Goal: Task Accomplishment & Management: Complete application form

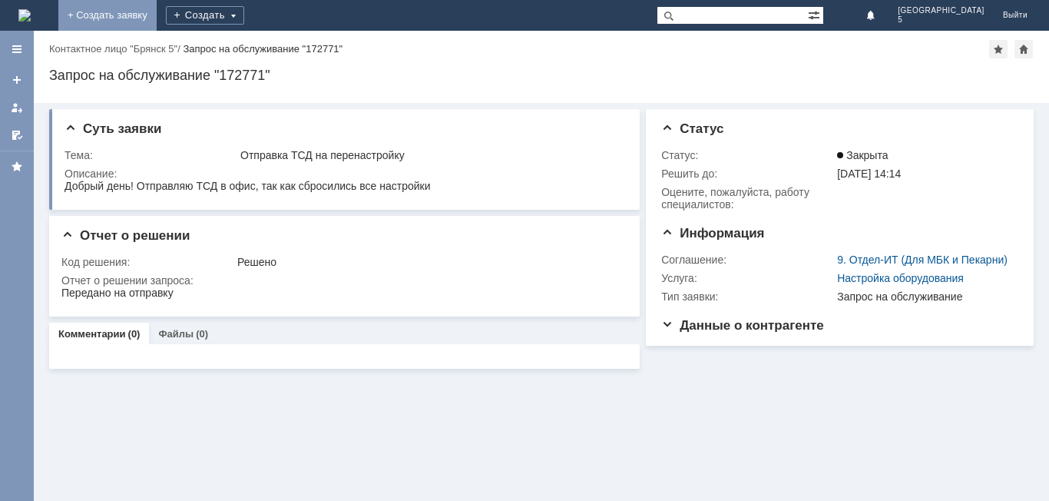
click at [157, 14] on link "+ Создать заявку" at bounding box center [107, 15] width 98 height 31
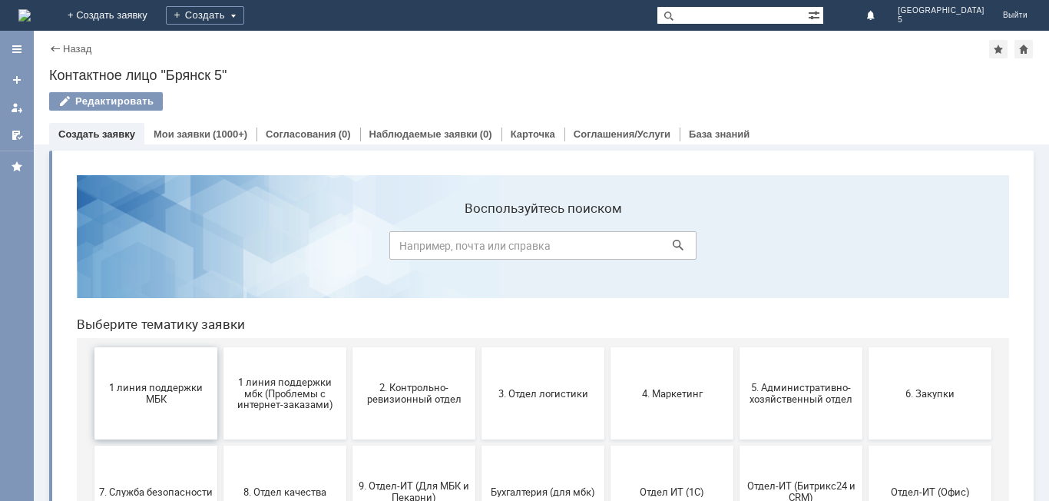
click at [192, 375] on button "1 линия поддержки МБК" at bounding box center [155, 393] width 123 height 92
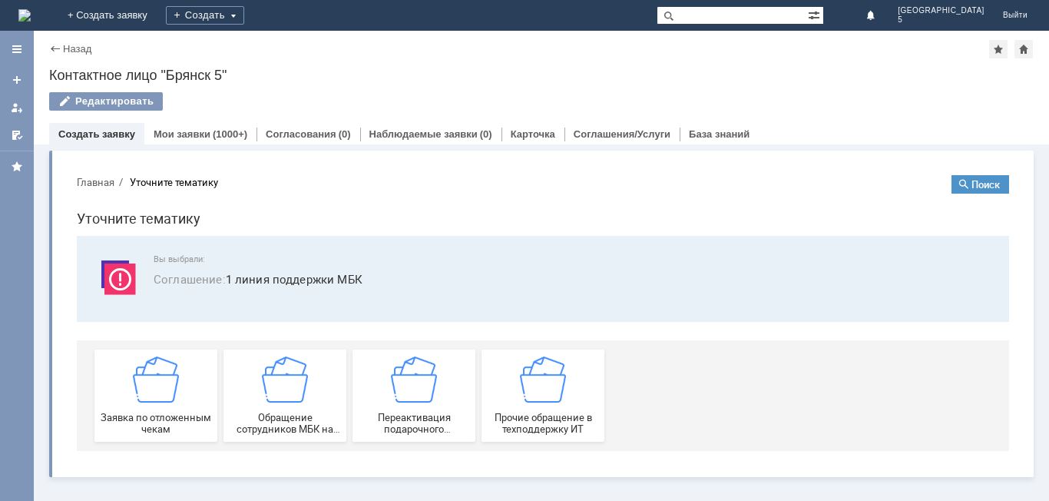
click at [192, 375] on div "Заявка по отложенным чекам" at bounding box center [156, 395] width 114 height 78
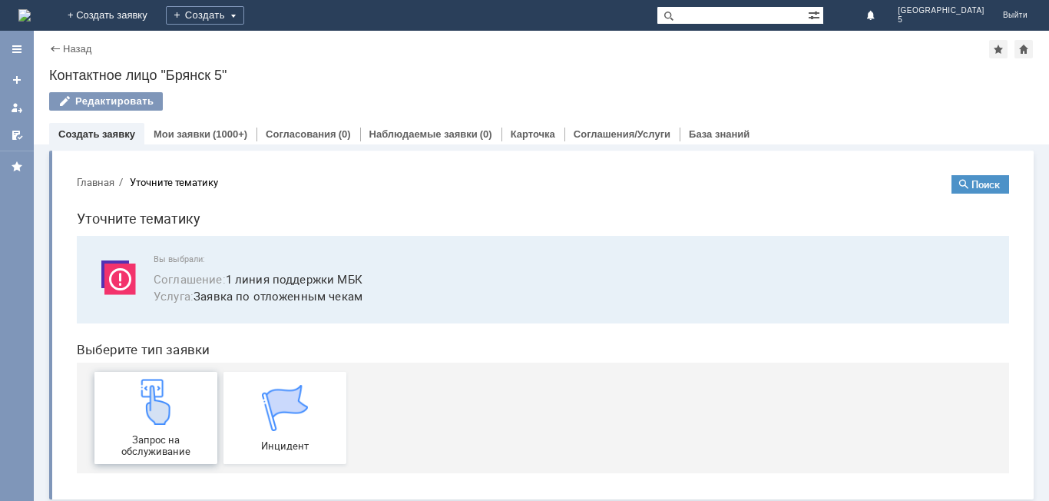
click at [171, 412] on img at bounding box center [156, 402] width 46 height 46
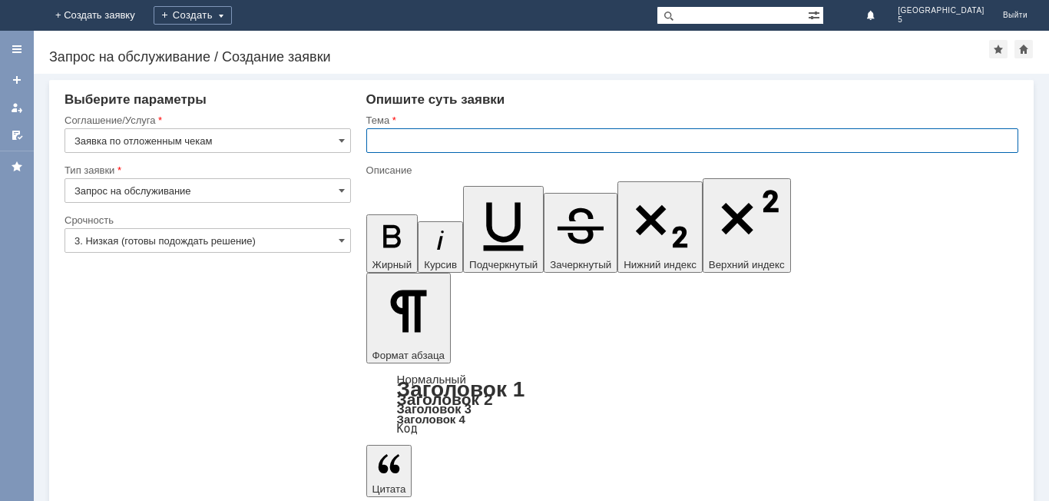
click at [399, 139] on input "text" at bounding box center [692, 140] width 652 height 25
type input "отложенные чеки 4.10.2025"
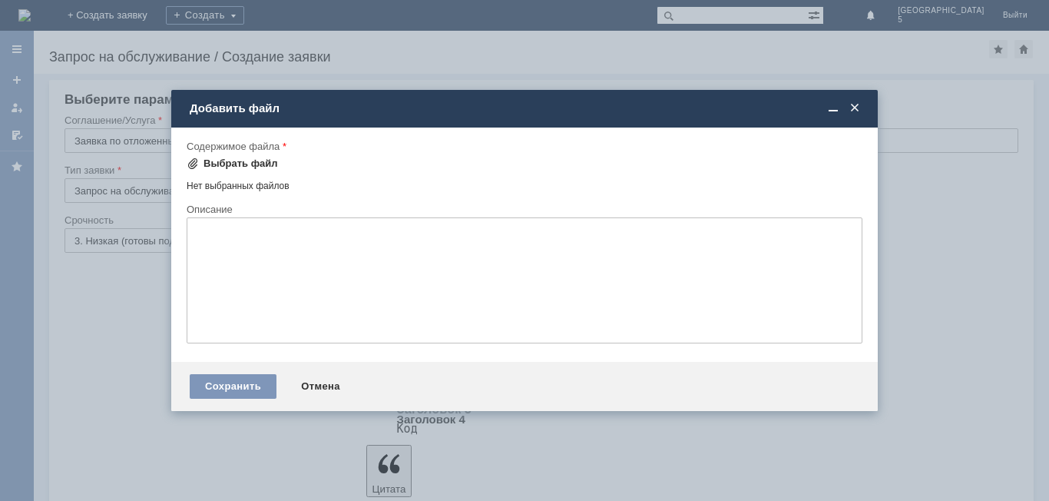
click at [188, 164] on span at bounding box center [193, 163] width 12 height 12
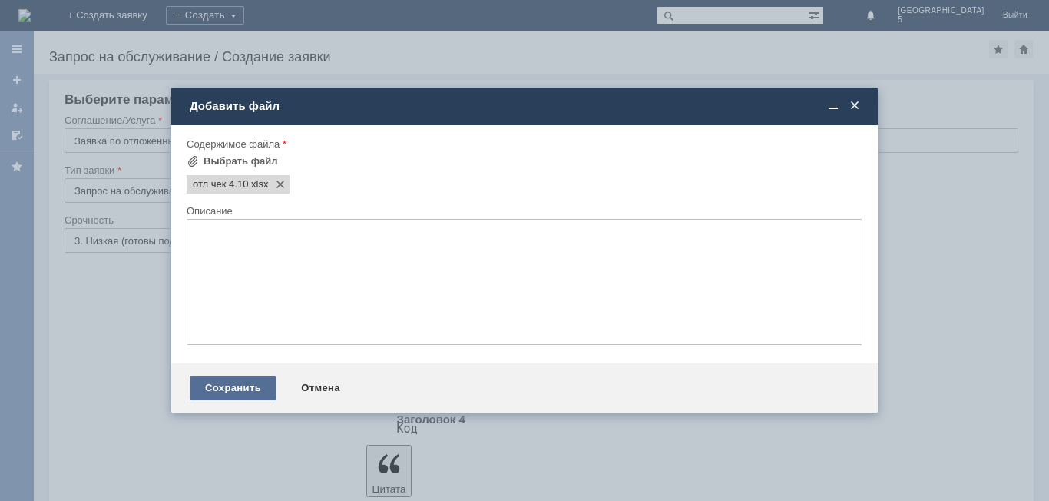
click at [261, 387] on div "Сохранить" at bounding box center [233, 388] width 87 height 25
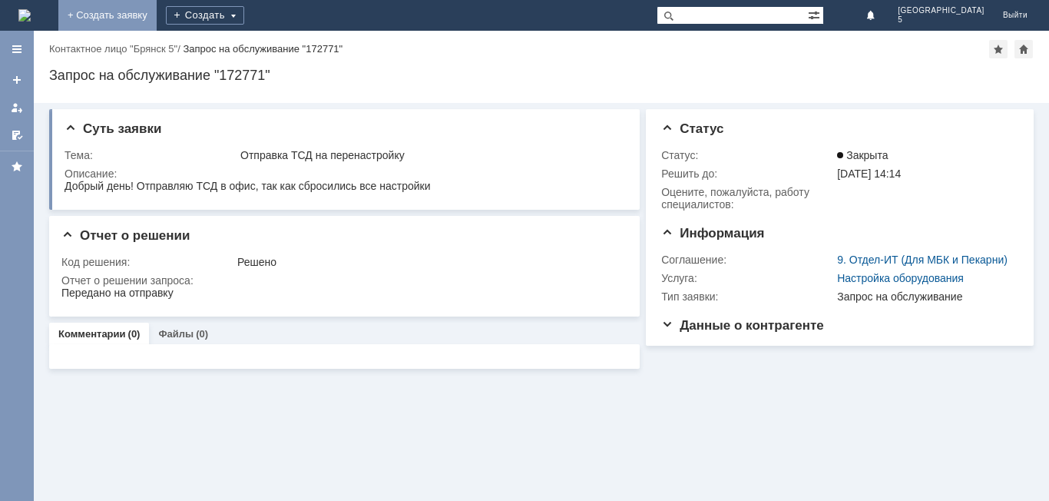
click at [157, 18] on link "+ Создать заявку" at bounding box center [107, 15] width 98 height 31
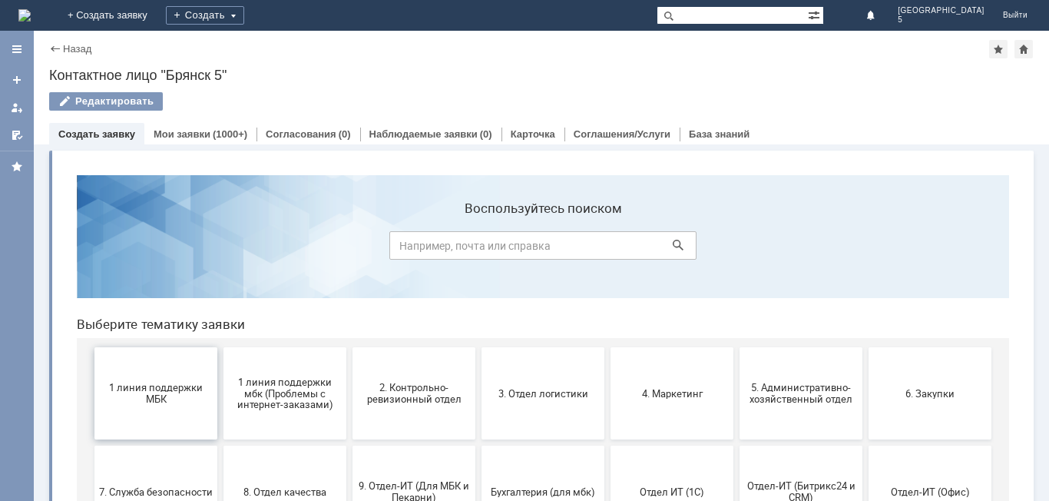
click at [170, 390] on span "1 линия поддержки МБК" at bounding box center [156, 393] width 114 height 23
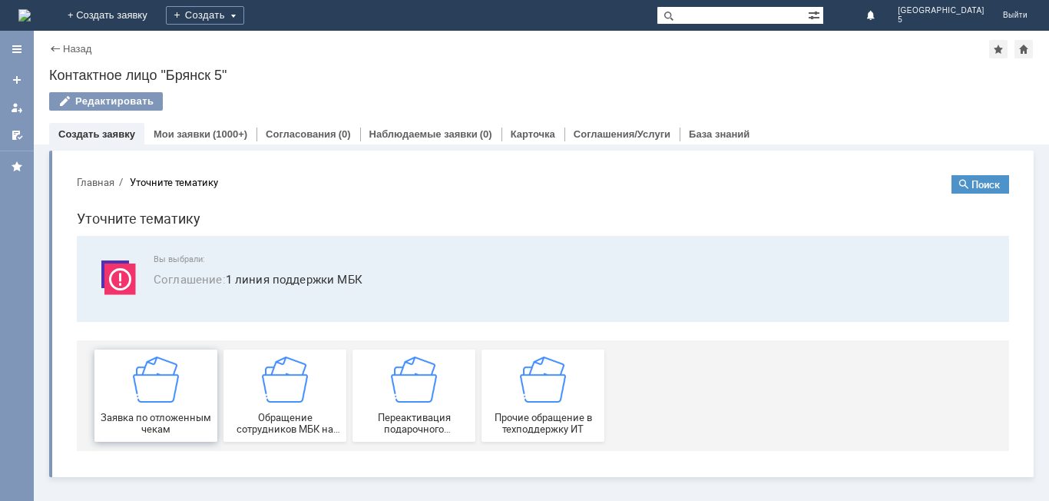
click at [170, 392] on img at bounding box center [156, 379] width 46 height 46
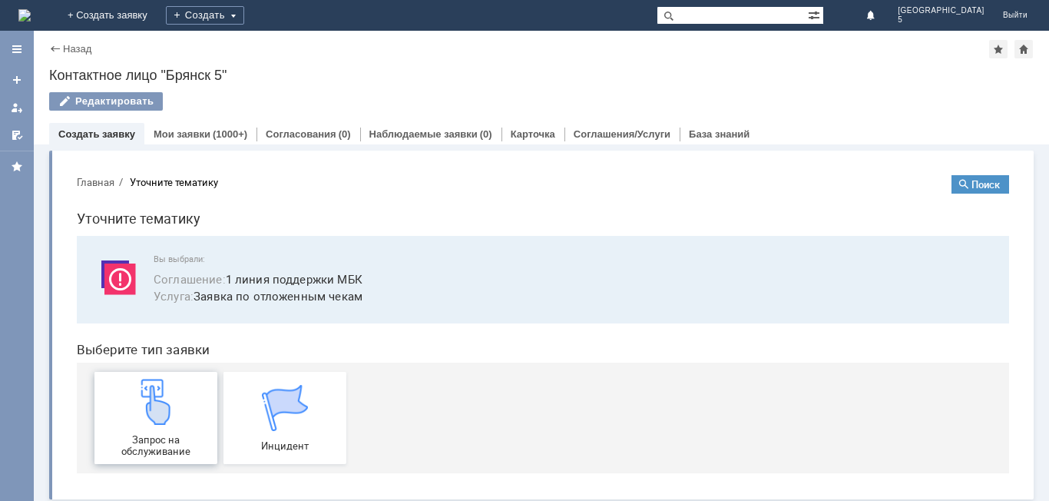
click at [164, 409] on img at bounding box center [156, 402] width 46 height 46
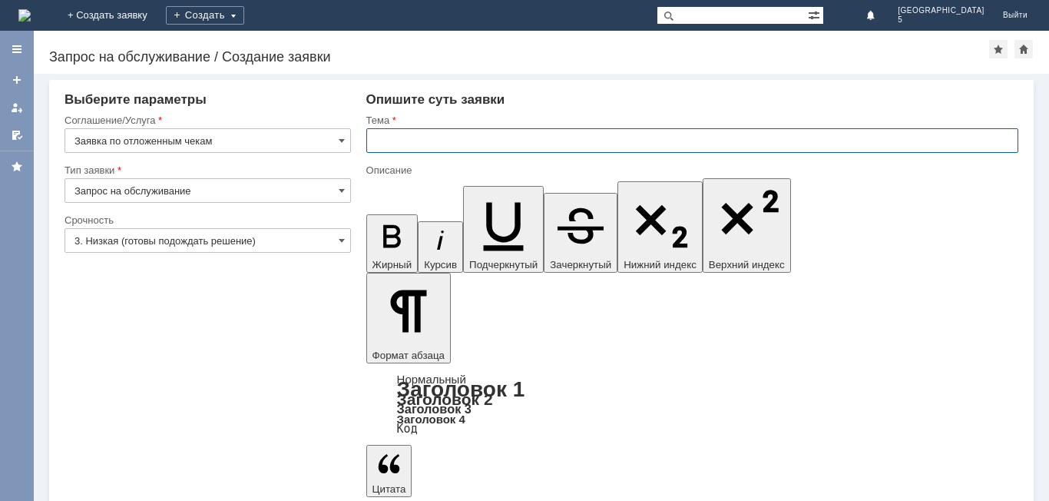
click at [386, 138] on input "text" at bounding box center [692, 140] width 652 height 25
type input "Отложенные чеки 1.10.2025"
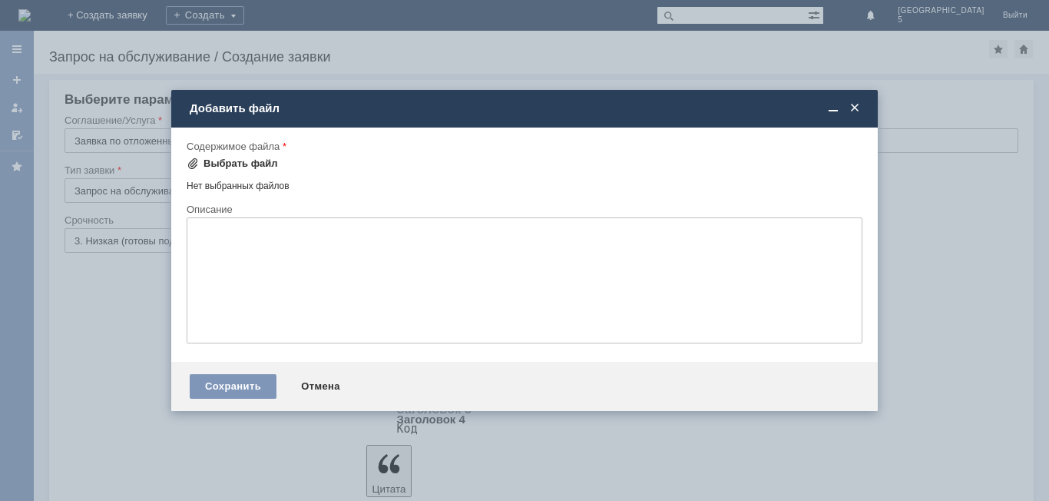
click at [193, 165] on span at bounding box center [193, 163] width 12 height 12
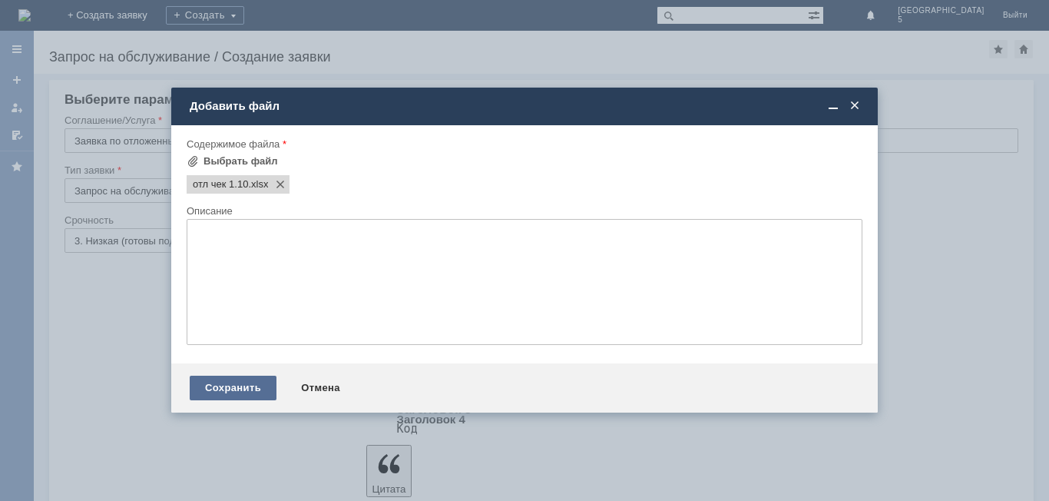
click at [242, 386] on div "Сохранить" at bounding box center [233, 388] width 87 height 25
